Goal: Task Accomplishment & Management: Use online tool/utility

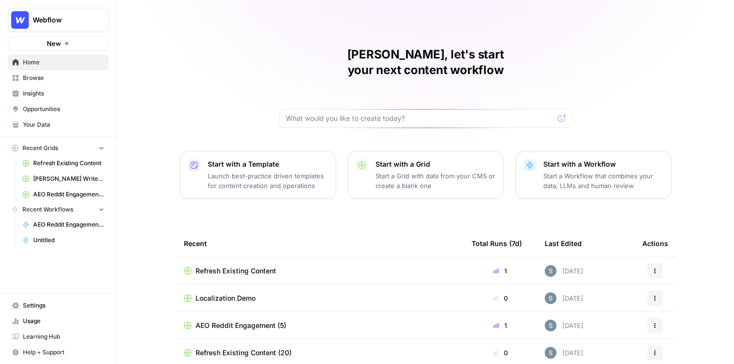
click at [51, 118] on link "Your Data" at bounding box center [58, 125] width 101 height 16
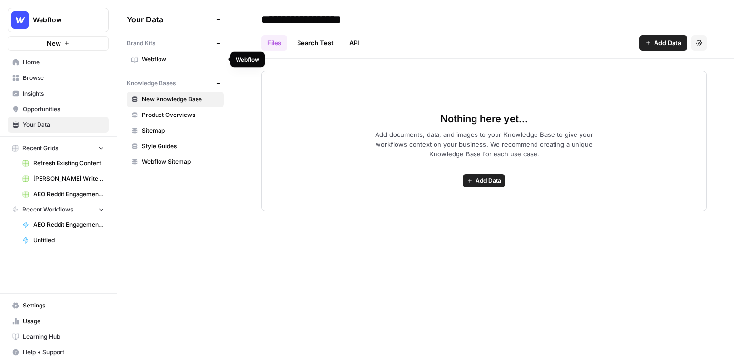
click at [184, 61] on span "Webflow" at bounding box center [181, 59] width 78 height 9
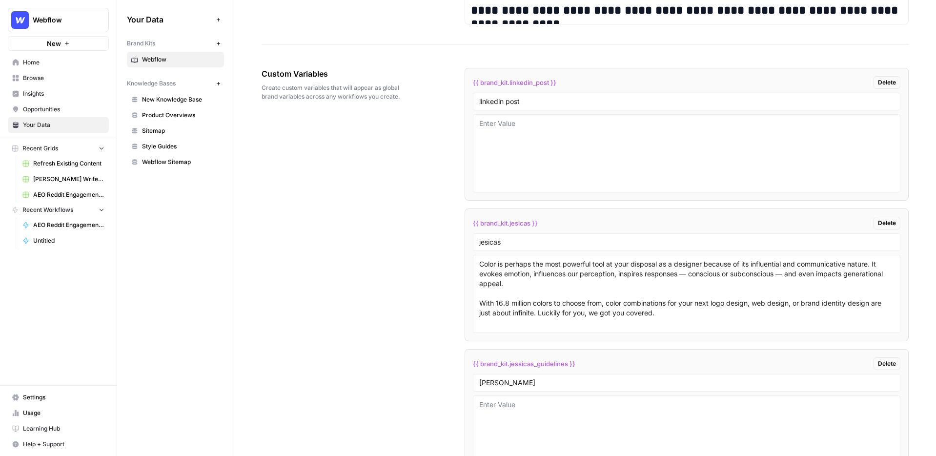
scroll to position [1514, 0]
click at [167, 164] on span "Webflow Sitemap" at bounding box center [181, 162] width 78 height 9
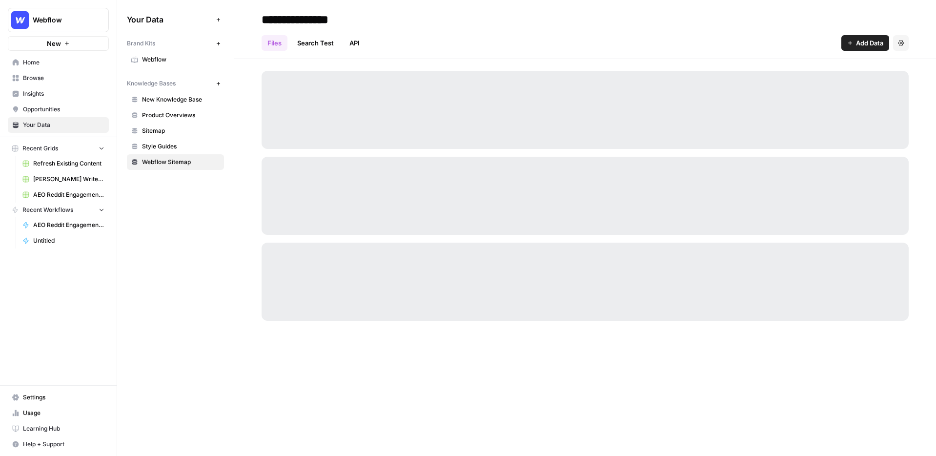
click at [173, 110] on link "Product Overviews" at bounding box center [175, 115] width 97 height 16
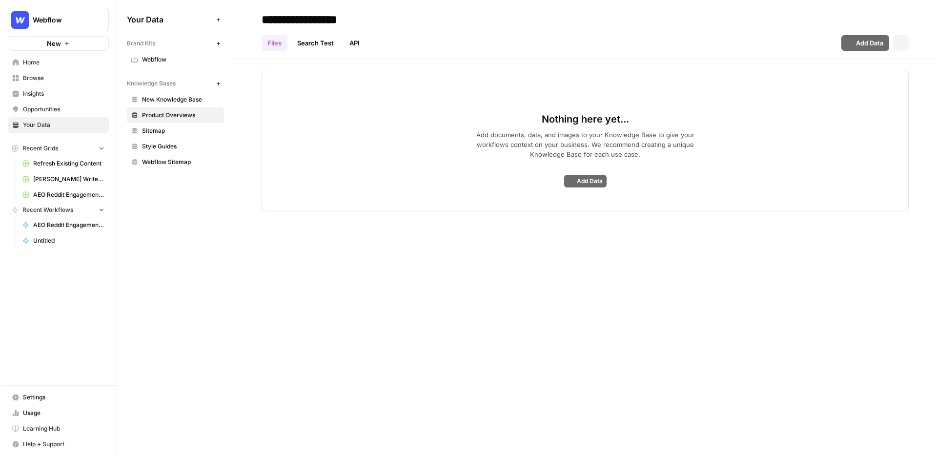
click at [169, 129] on span "Sitemap" at bounding box center [181, 130] width 78 height 9
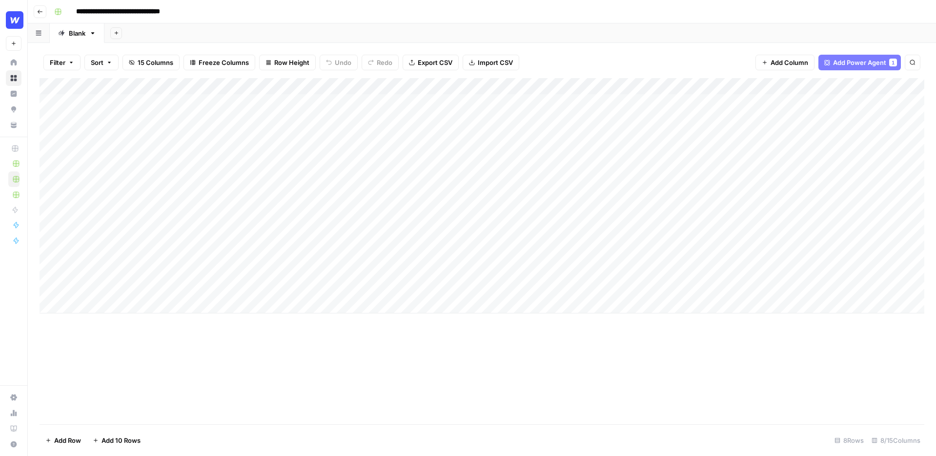
click at [264, 279] on div "Add Column" at bounding box center [482, 195] width 885 height 235
click at [327, 86] on div "Add Column" at bounding box center [482, 195] width 885 height 235
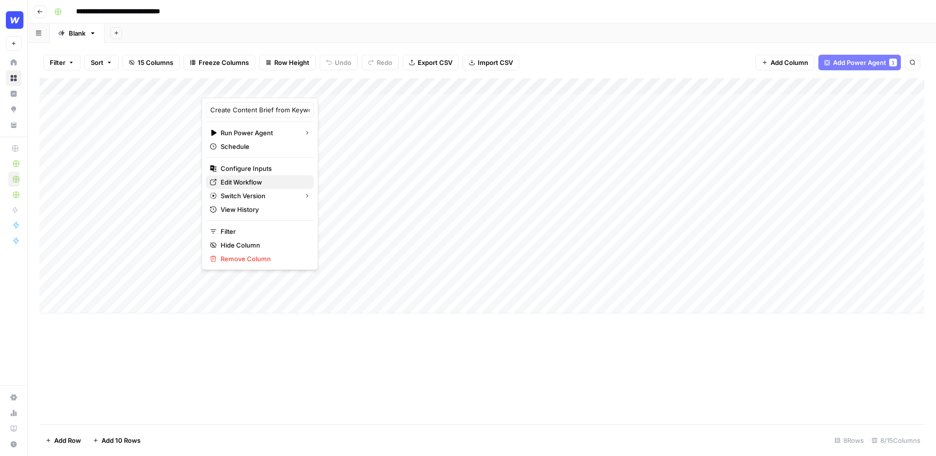
click at [255, 184] on span "Edit Workflow" at bounding box center [263, 182] width 85 height 10
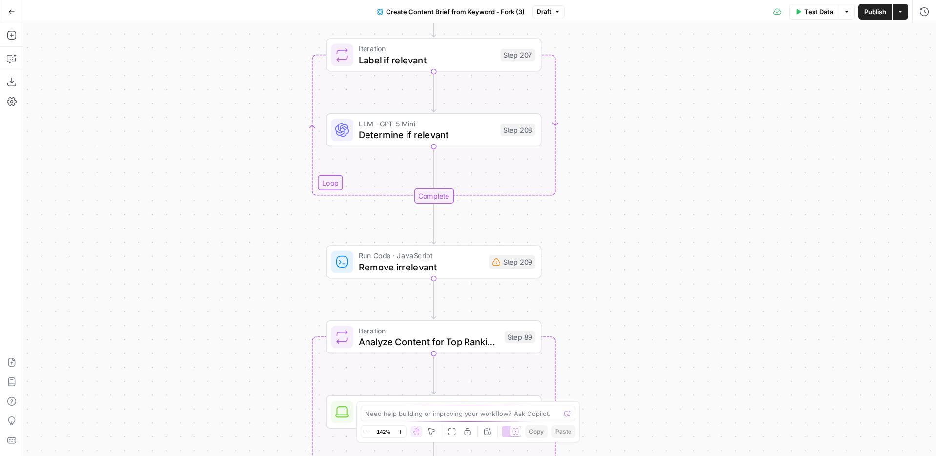
drag, startPoint x: 566, startPoint y: 61, endPoint x: 563, endPoint y: 287, distance: 225.9
click at [564, 286] on div "Workflow Input Settings Inputs Google Search Perform Google Search Step 51 Loop…" at bounding box center [479, 239] width 912 height 432
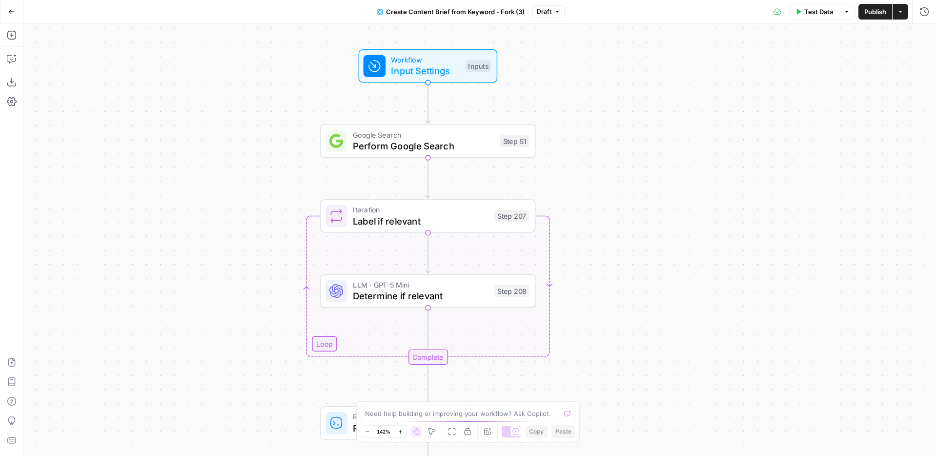
drag, startPoint x: 588, startPoint y: 89, endPoint x: 585, endPoint y: 174, distance: 85.0
click at [585, 174] on div "Workflow Input Settings Inputs Google Search Perform Google Search Step 51 Loop…" at bounding box center [479, 239] width 912 height 432
click at [5, 32] on button "Add Steps" at bounding box center [12, 35] width 16 height 16
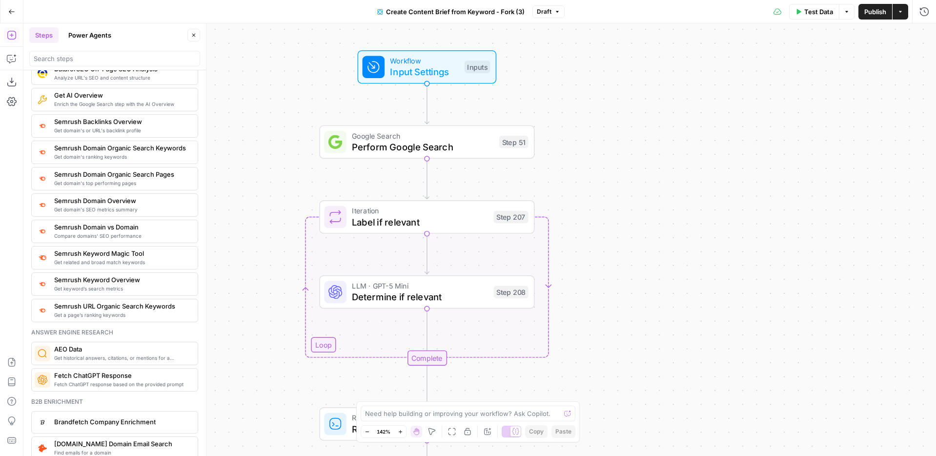
scroll to position [1081, 0]
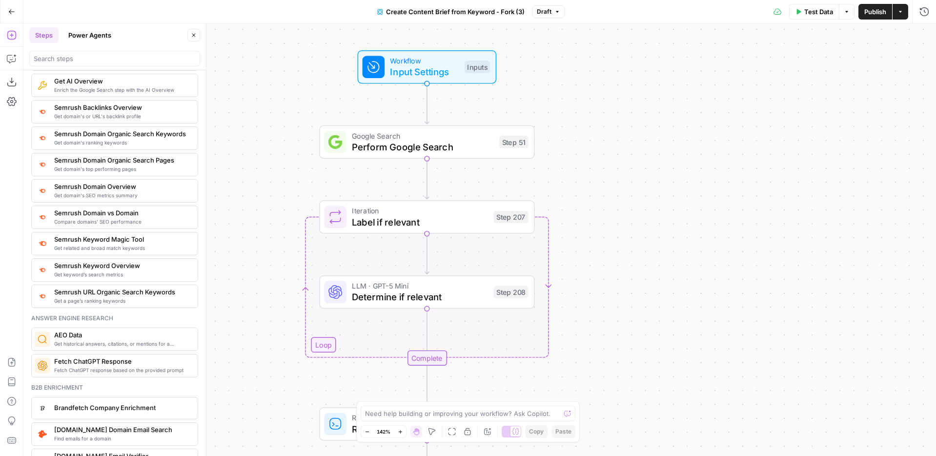
click at [95, 38] on button "Power Agents" at bounding box center [89, 35] width 55 height 16
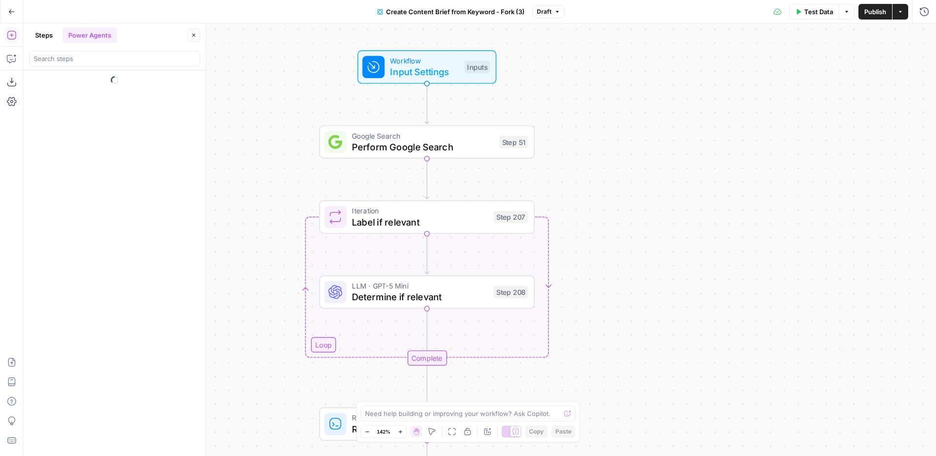
scroll to position [0, 0]
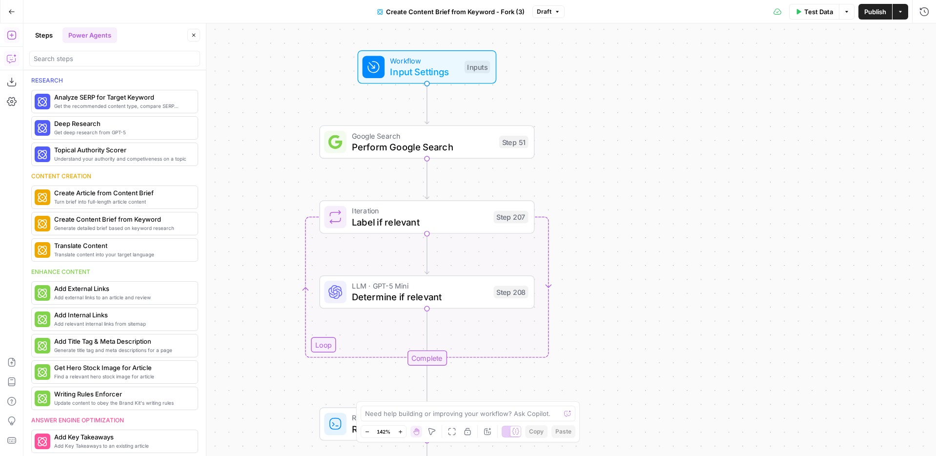
click at [13, 59] on icon "button" at bounding box center [12, 59] width 10 height 10
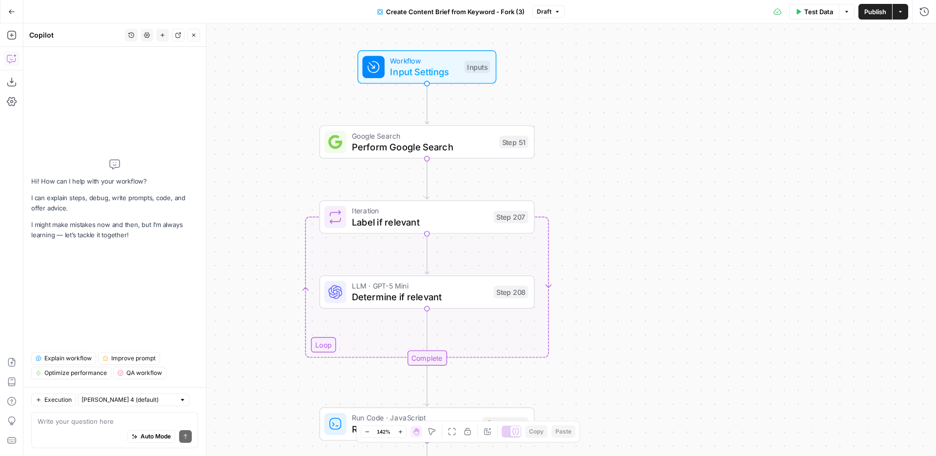
click at [115, 431] on div "Auto Mode Send" at bounding box center [115, 436] width 154 height 21
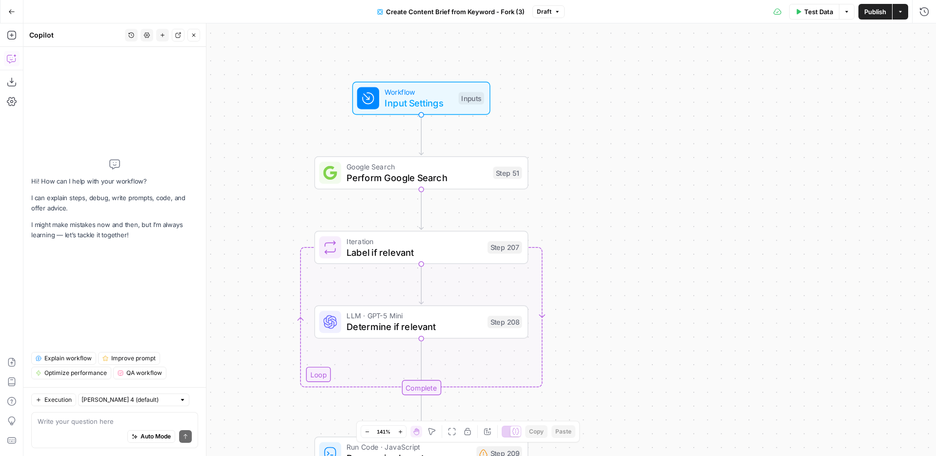
drag, startPoint x: 683, startPoint y: 150, endPoint x: 677, endPoint y: 180, distance: 30.4
click at [677, 180] on div "Workflow Input Settings Inputs Google Search Perform Google Search Step 51 Loop…" at bounding box center [479, 239] width 912 height 432
click at [196, 37] on icon "button" at bounding box center [194, 35] width 6 height 6
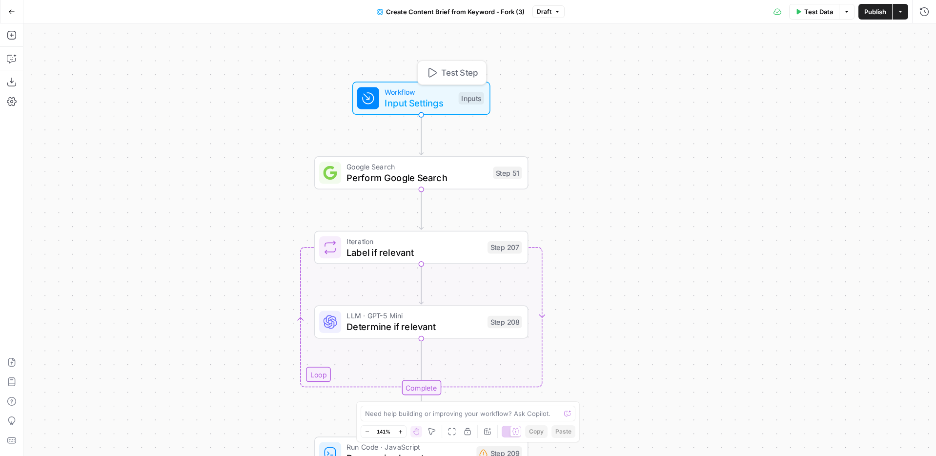
click at [441, 104] on span "Input Settings" at bounding box center [418, 103] width 68 height 14
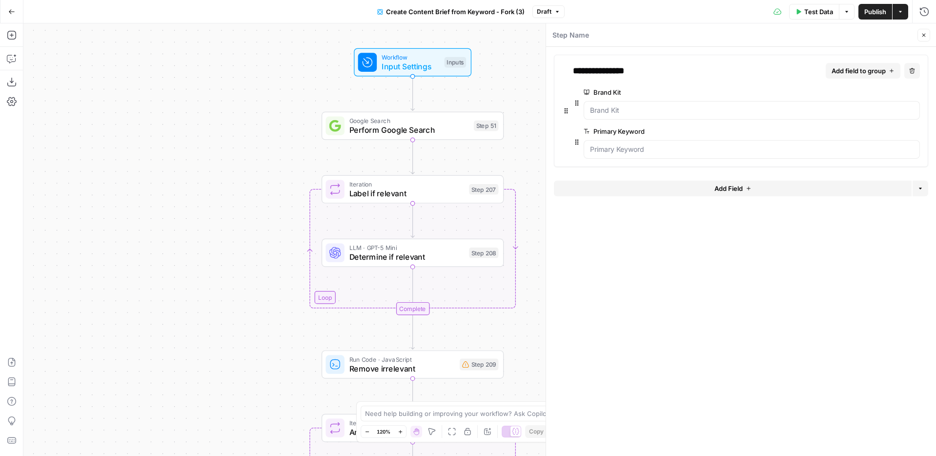
drag, startPoint x: 250, startPoint y: 317, endPoint x: 231, endPoint y: 200, distance: 118.2
click at [231, 200] on div "Workflow Input Settings Inputs Google Search Perform Google Search Step 51 Loop…" at bounding box center [479, 239] width 912 height 432
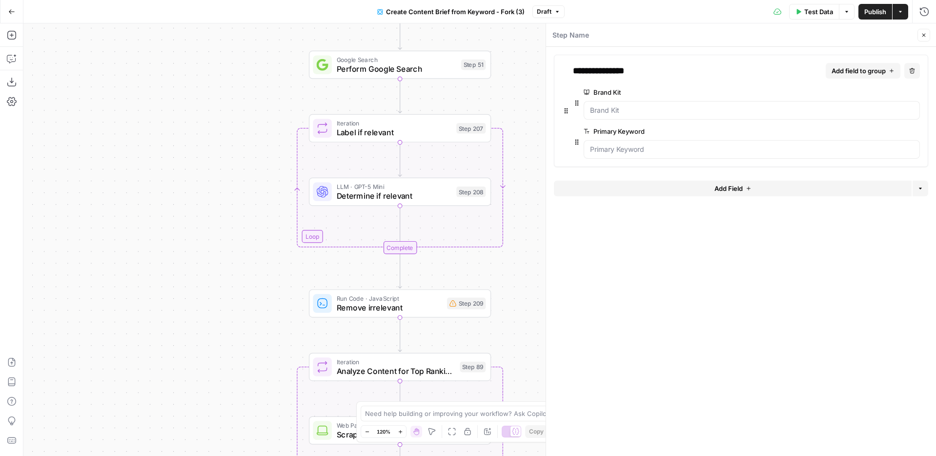
click at [439, 191] on span "Determine if relevant" at bounding box center [394, 196] width 115 height 12
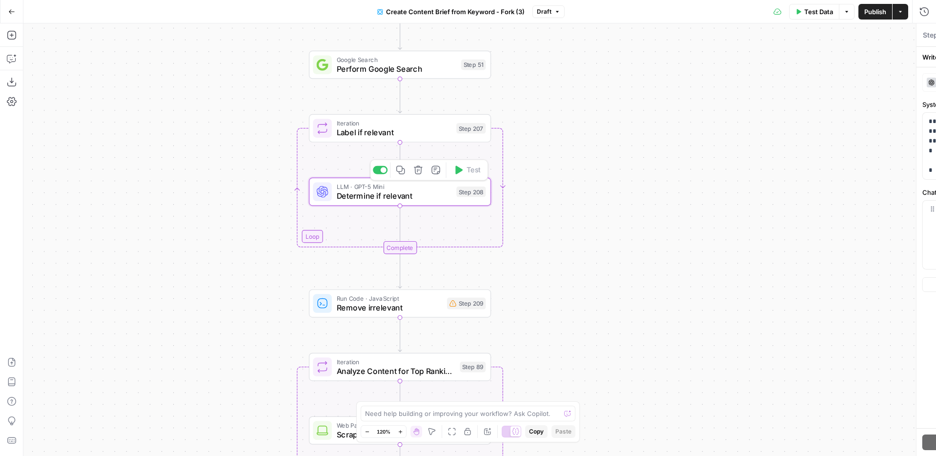
type textarea "Determine if relevant"
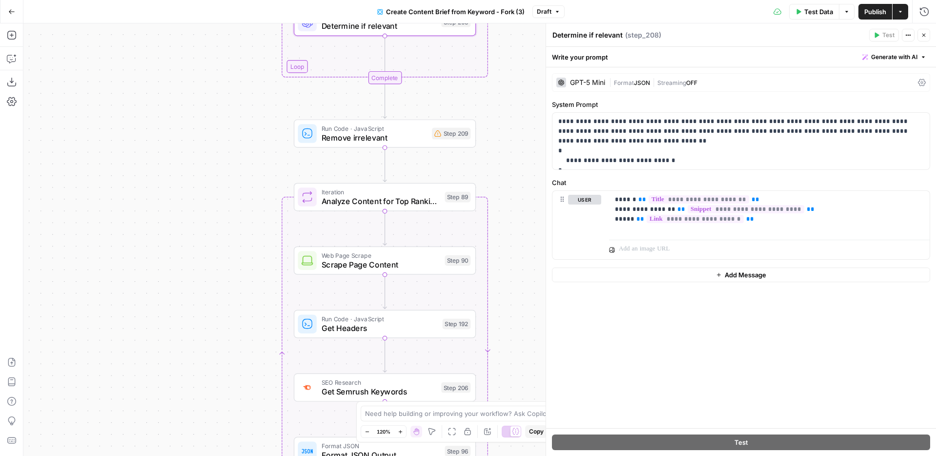
drag, startPoint x: 261, startPoint y: 291, endPoint x: 246, endPoint y: 122, distance: 170.0
click at [246, 121] on div "Workflow Input Settings Inputs Google Search Perform Google Search Step 51 Loop…" at bounding box center [479, 239] width 912 height 432
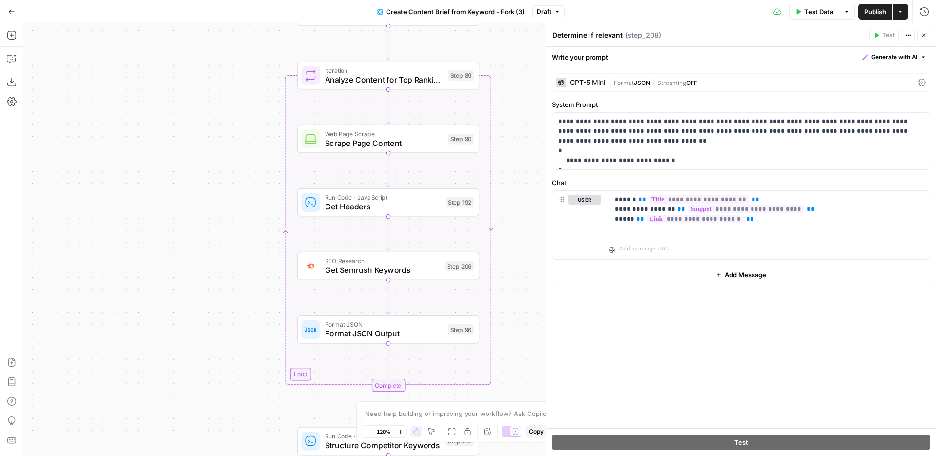
drag, startPoint x: 247, startPoint y: 275, endPoint x: 251, endPoint y: 154, distance: 121.1
click at [251, 154] on div "Workflow Input Settings Inputs Google Search Perform Google Search Step 51 Loop…" at bounding box center [479, 239] width 912 height 432
click at [921, 36] on icon "button" at bounding box center [924, 35] width 6 height 6
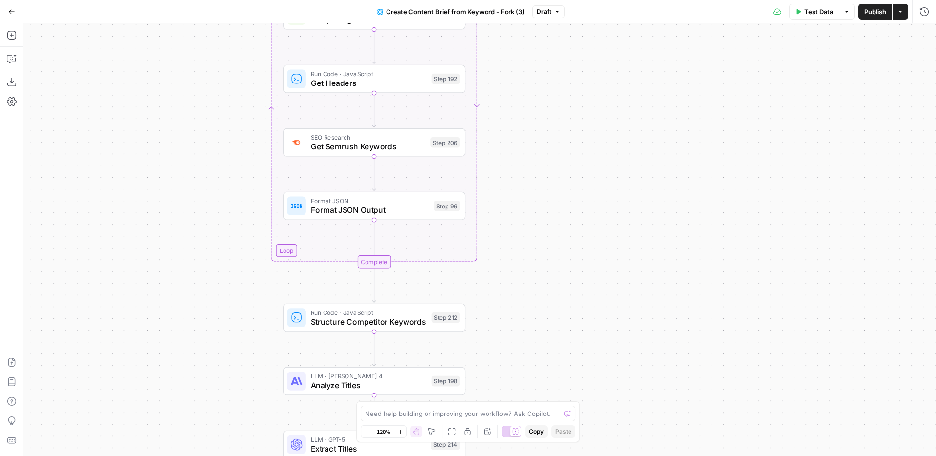
drag, startPoint x: 626, startPoint y: 353, endPoint x: 611, endPoint y: 230, distance: 123.9
click at [611, 230] on div "Workflow Input Settings Inputs Google Search Perform Google Search Step 51 Loop…" at bounding box center [479, 239] width 912 height 432
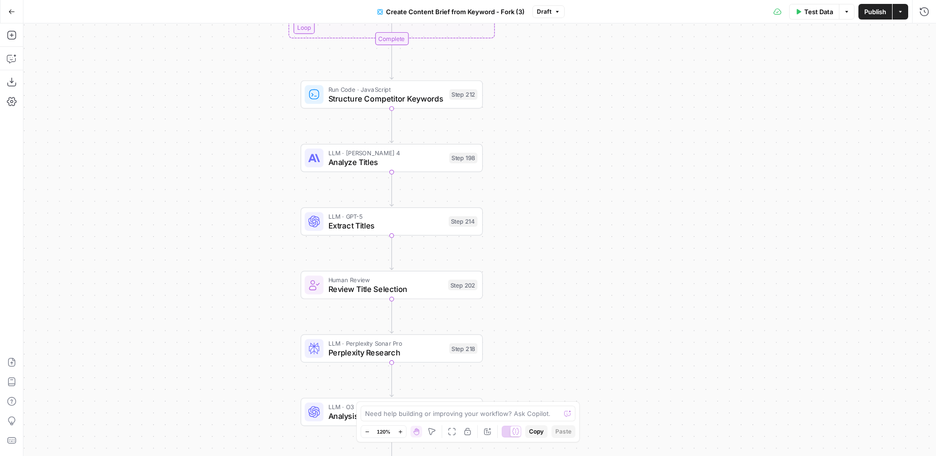
drag, startPoint x: 577, startPoint y: 357, endPoint x: 595, endPoint y: 133, distance: 224.7
click at [595, 133] on div "Workflow Input Settings Inputs Google Search Perform Google Search Step 51 Loop…" at bounding box center [479, 239] width 912 height 432
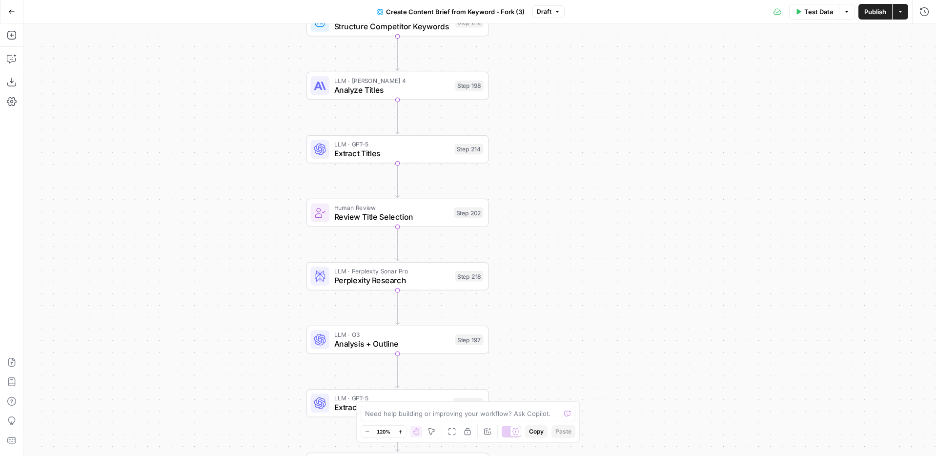
drag, startPoint x: 561, startPoint y: 195, endPoint x: 567, endPoint y: 123, distance: 72.4
click at [567, 123] on div "Workflow Input Settings Inputs Google Search Perform Google Search Step 51 Loop…" at bounding box center [479, 239] width 912 height 432
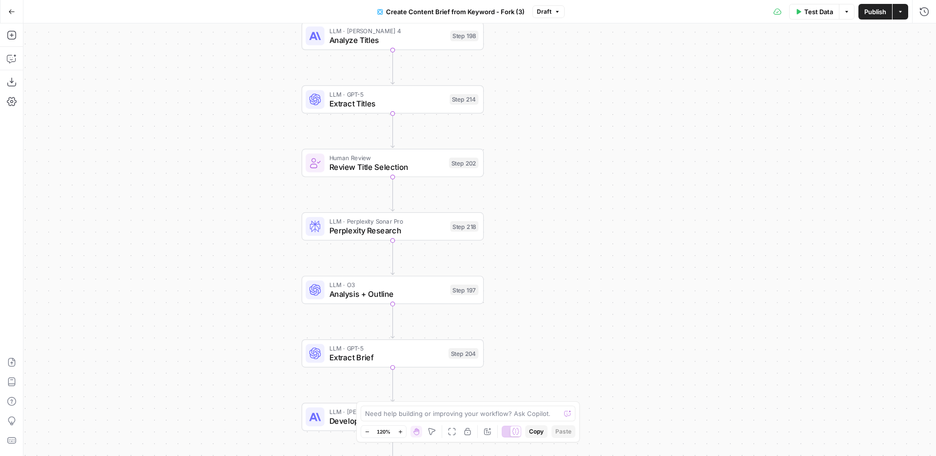
drag, startPoint x: 639, startPoint y: 252, endPoint x: 633, endPoint y: 202, distance: 50.1
click at [633, 202] on div "Workflow Input Settings Inputs Google Search Perform Google Search Step 51 Loop…" at bounding box center [479, 239] width 912 height 432
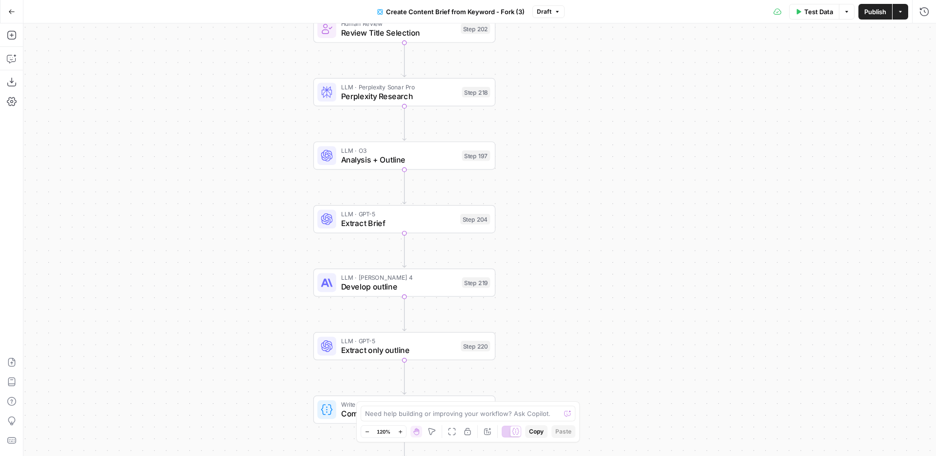
drag, startPoint x: 537, startPoint y: 244, endPoint x: 549, endPoint y: 110, distance: 135.2
click at [549, 110] on div "Workflow Input Settings Inputs Google Search Perform Google Search Step 51 Loop…" at bounding box center [479, 239] width 912 height 432
click at [413, 163] on span "Analysis + Outline" at bounding box center [399, 159] width 116 height 12
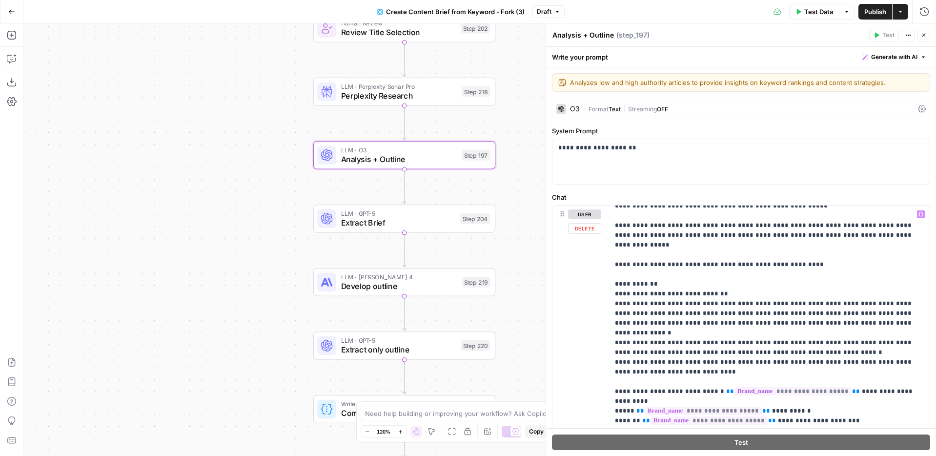
scroll to position [1202, 0]
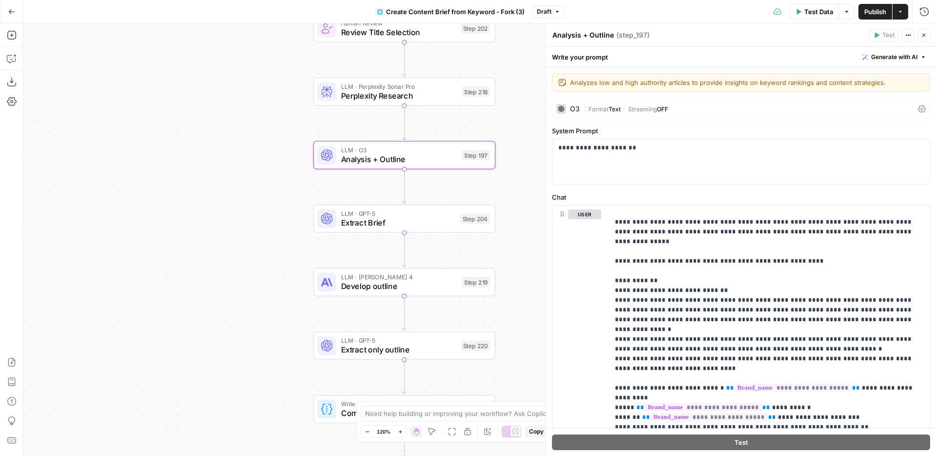
click at [925, 30] on button "Close" at bounding box center [923, 35] width 13 height 13
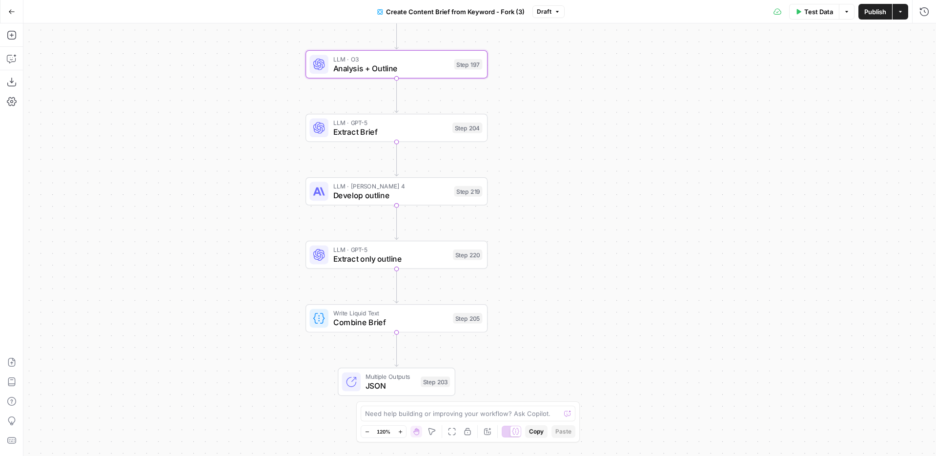
drag, startPoint x: 645, startPoint y: 361, endPoint x: 637, endPoint y: 270, distance: 91.1
click at [637, 270] on div "Workflow Input Settings Inputs Google Search Perform Google Search Step 51 Loop…" at bounding box center [479, 239] width 912 height 432
click at [898, 12] on icon "button" at bounding box center [900, 12] width 6 height 6
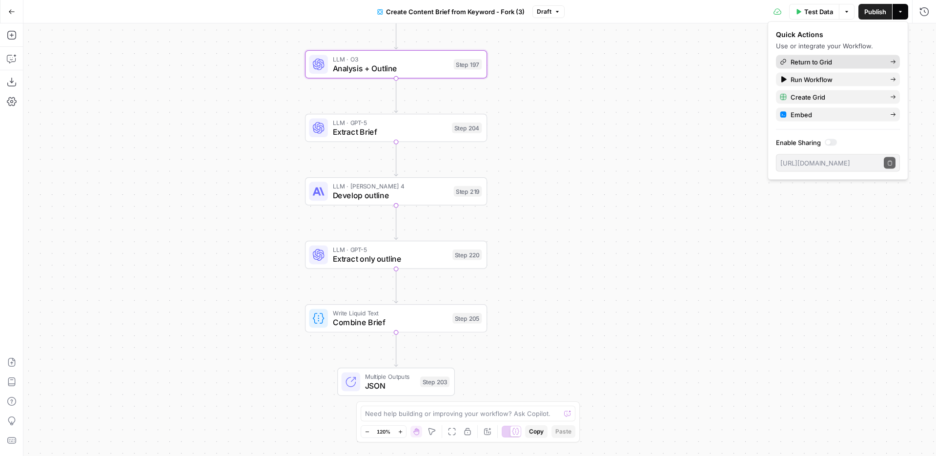
click at [831, 57] on span "Return to Grid" at bounding box center [836, 62] width 92 height 10
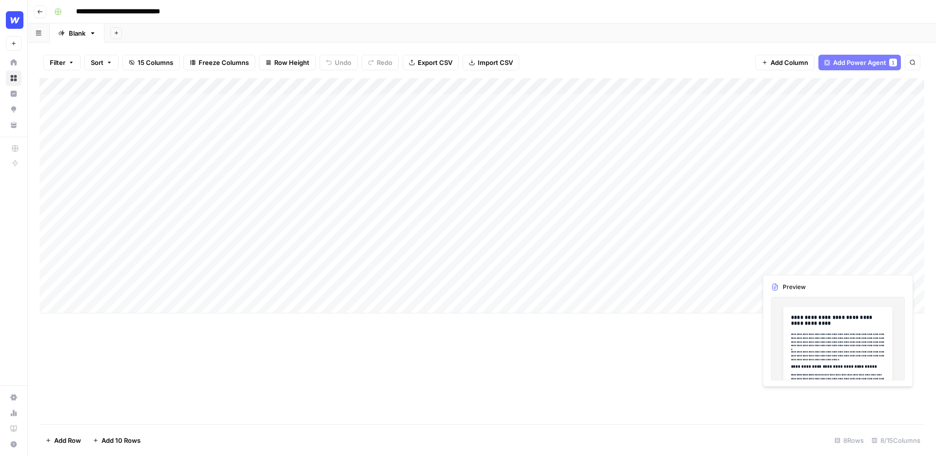
click at [873, 252] on div "Add Column" at bounding box center [482, 195] width 885 height 235
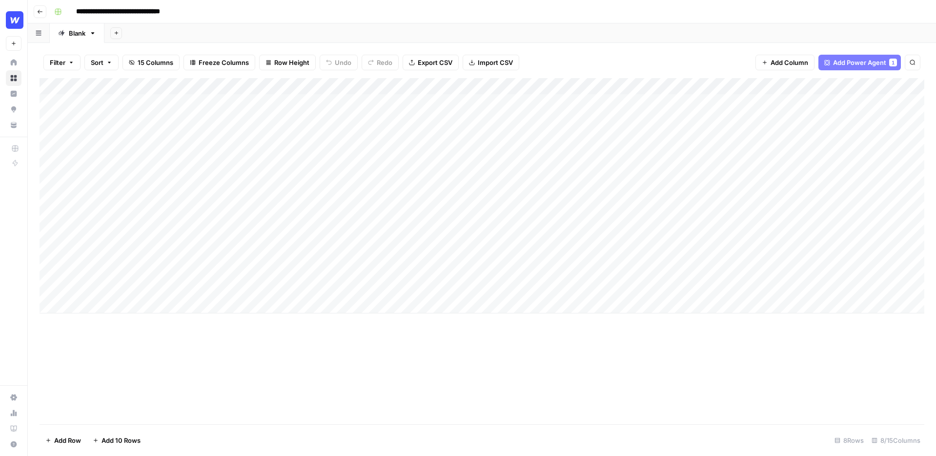
click at [904, 257] on div "Add Column" at bounding box center [482, 195] width 885 height 235
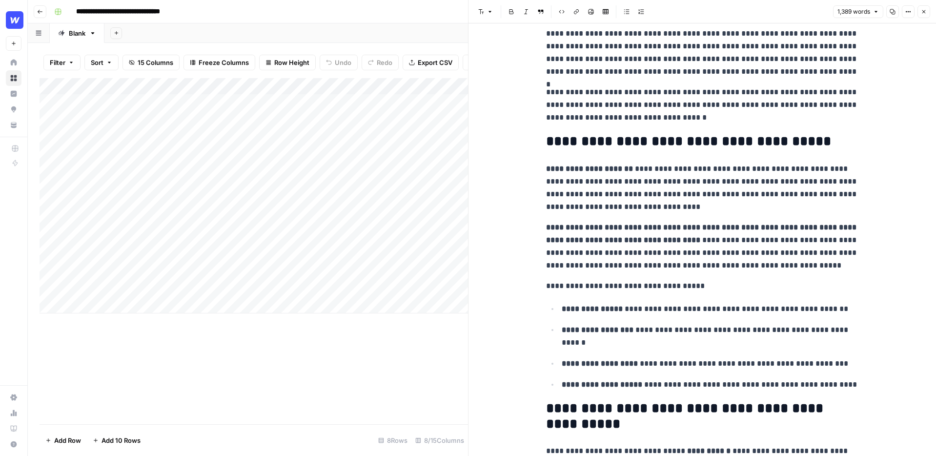
scroll to position [79, 0]
